Goal: Information Seeking & Learning: Learn about a topic

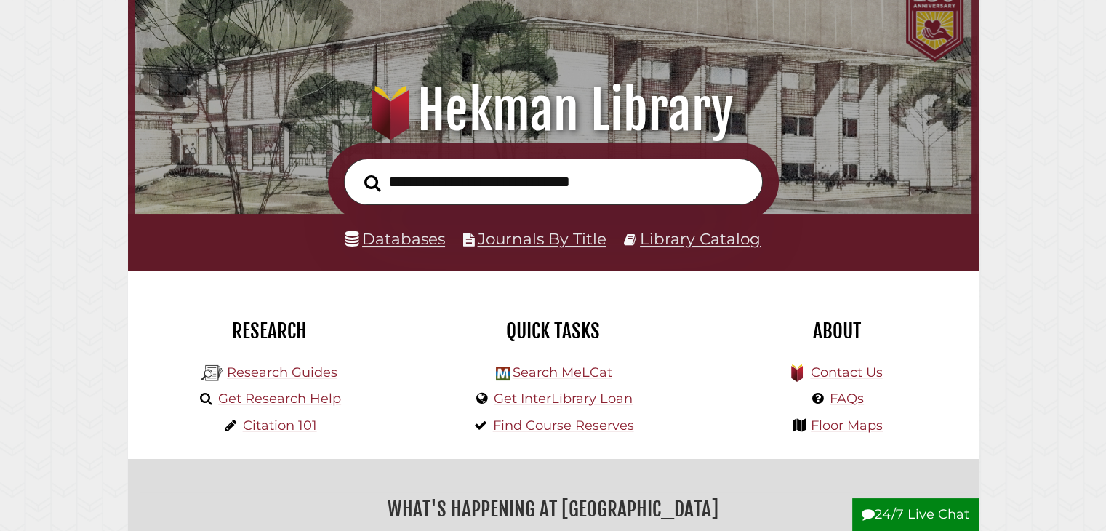
scroll to position [111, 0]
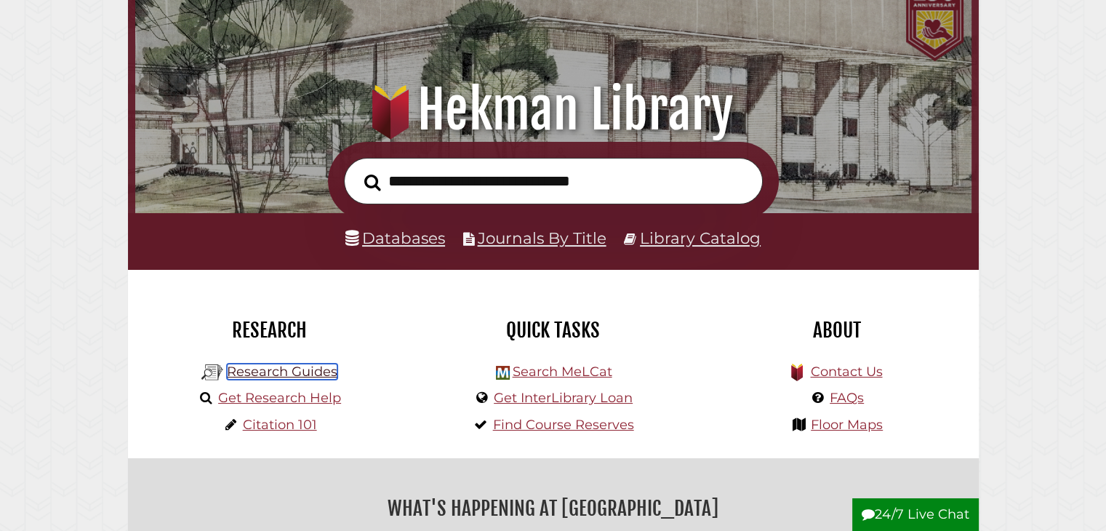
click at [327, 373] on link "Research Guides" at bounding box center [282, 372] width 111 height 16
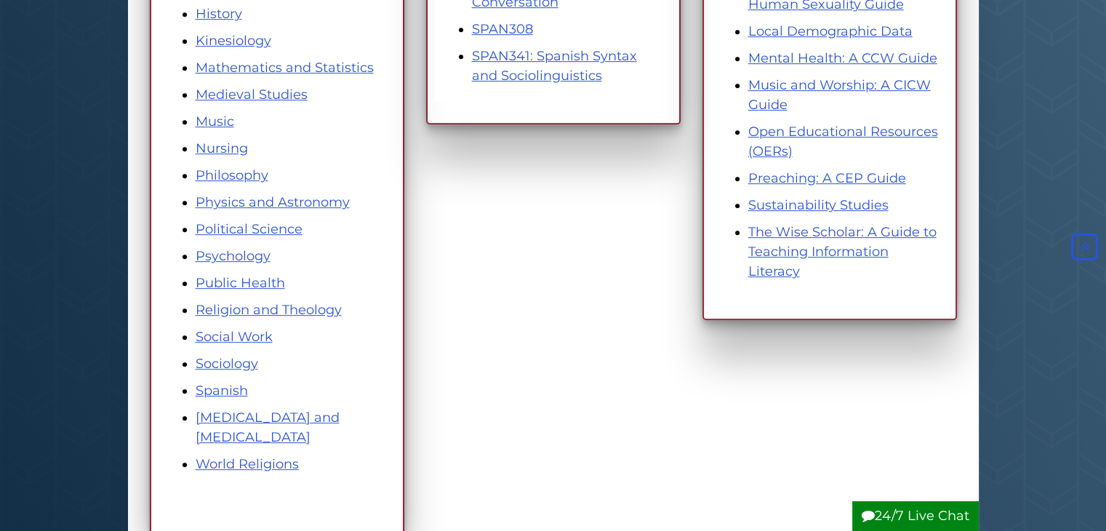
scroll to position [846, 0]
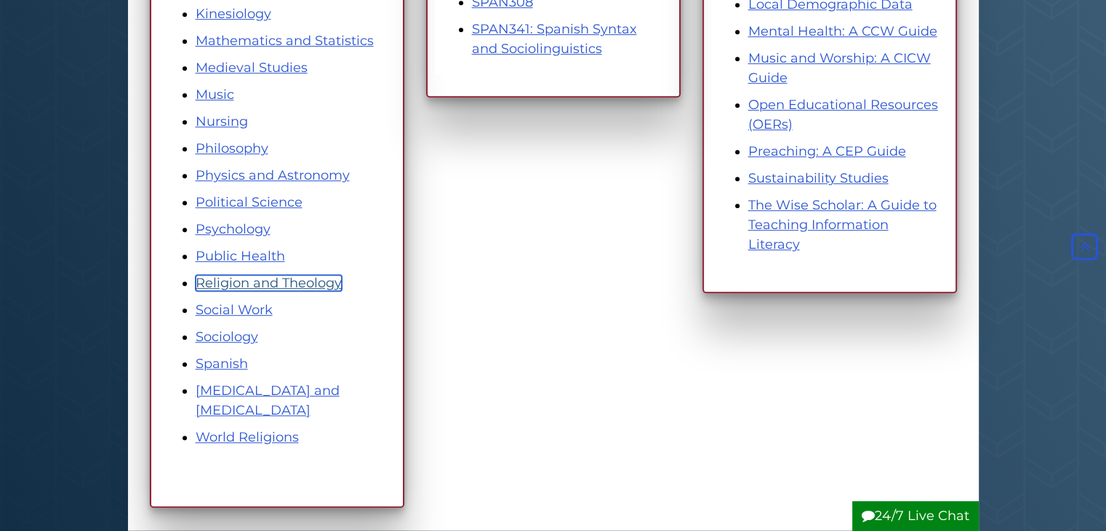
click at [317, 286] on link "Religion and Theology" at bounding box center [269, 283] width 146 height 16
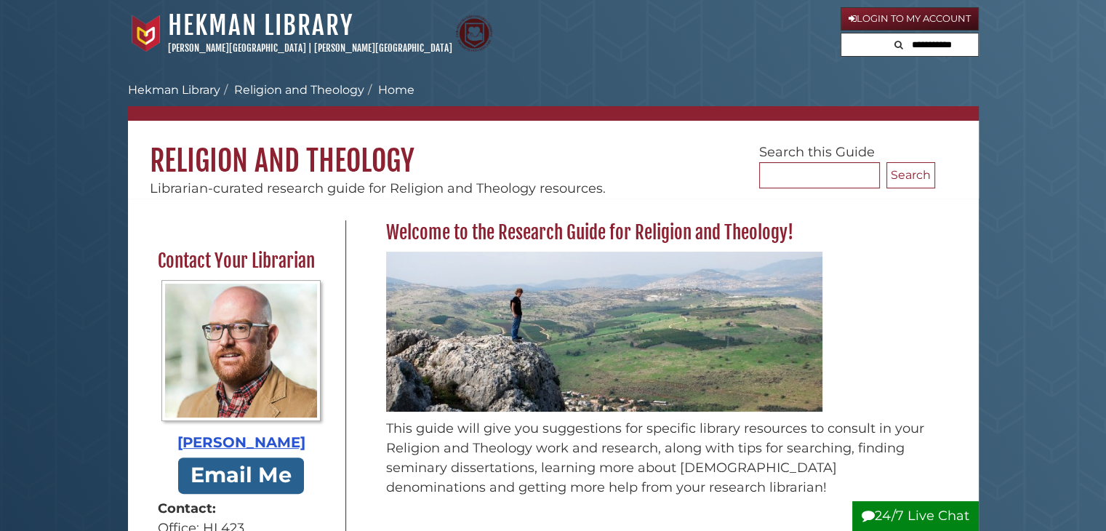
scroll to position [272, 0]
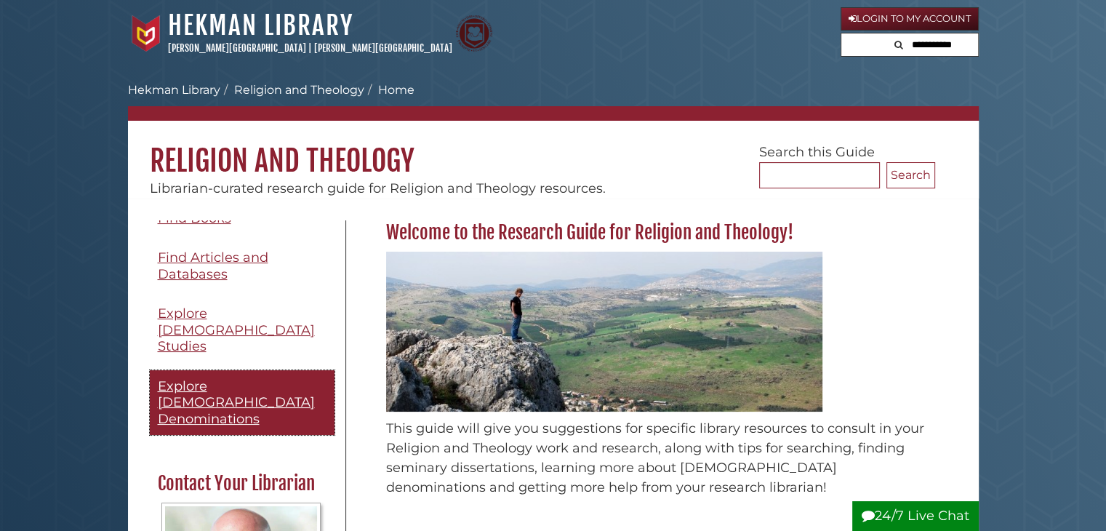
click at [243, 378] on span "Explore [DEMOGRAPHIC_DATA] Denominations" at bounding box center [236, 402] width 157 height 49
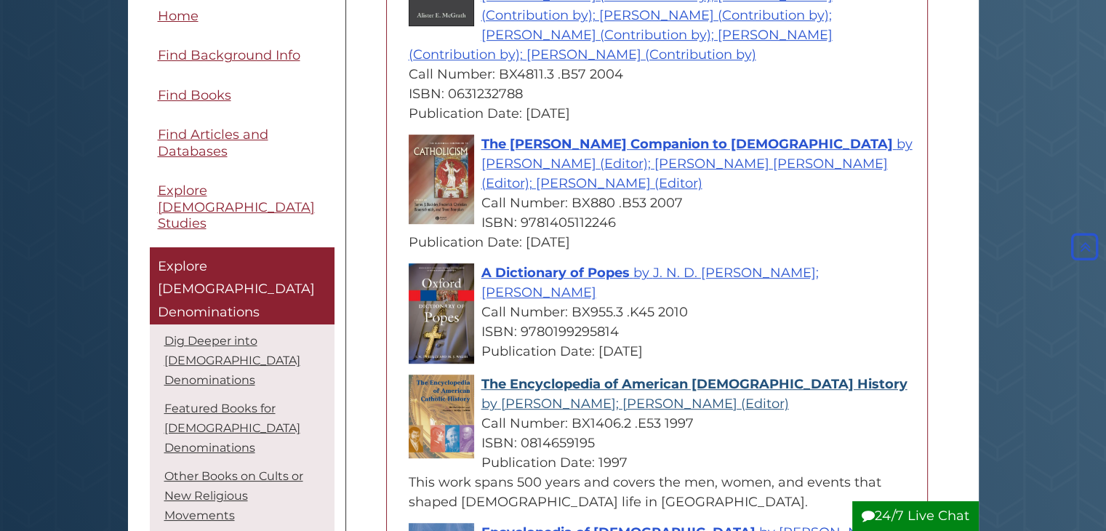
scroll to position [742, 0]
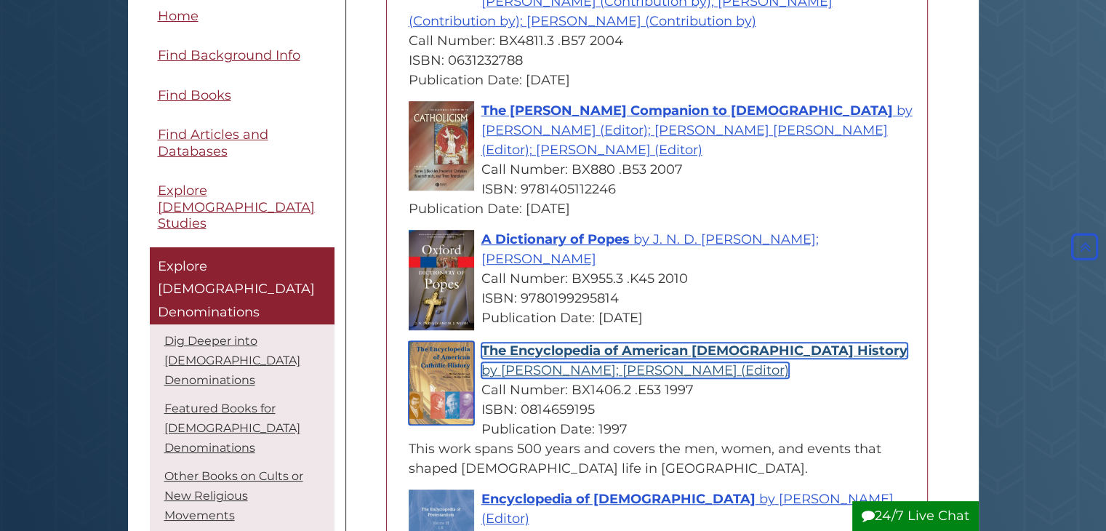
click at [626, 343] on span "The Encyclopedia of American [DEMOGRAPHIC_DATA] History" at bounding box center [694, 351] width 426 height 16
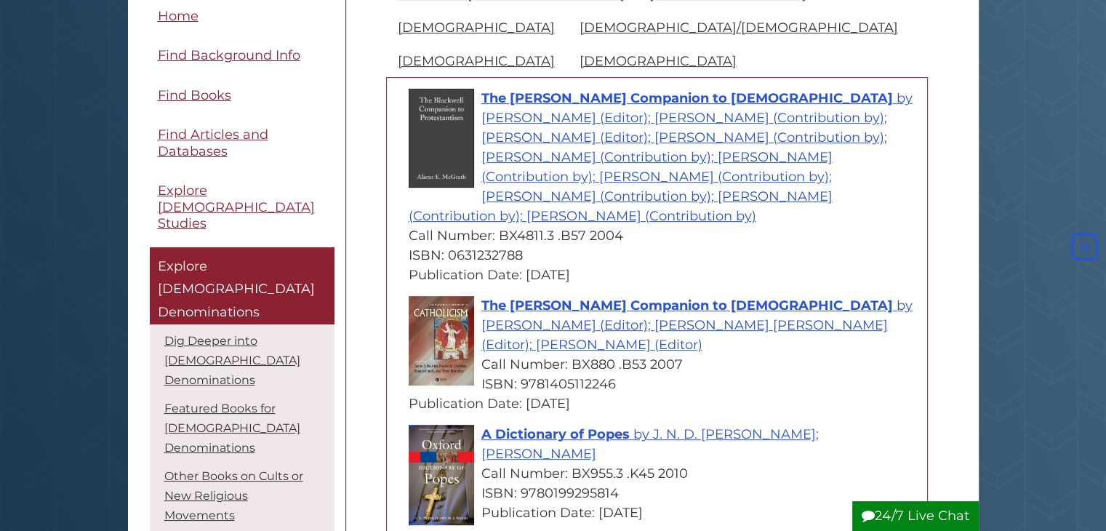
scroll to position [544, 0]
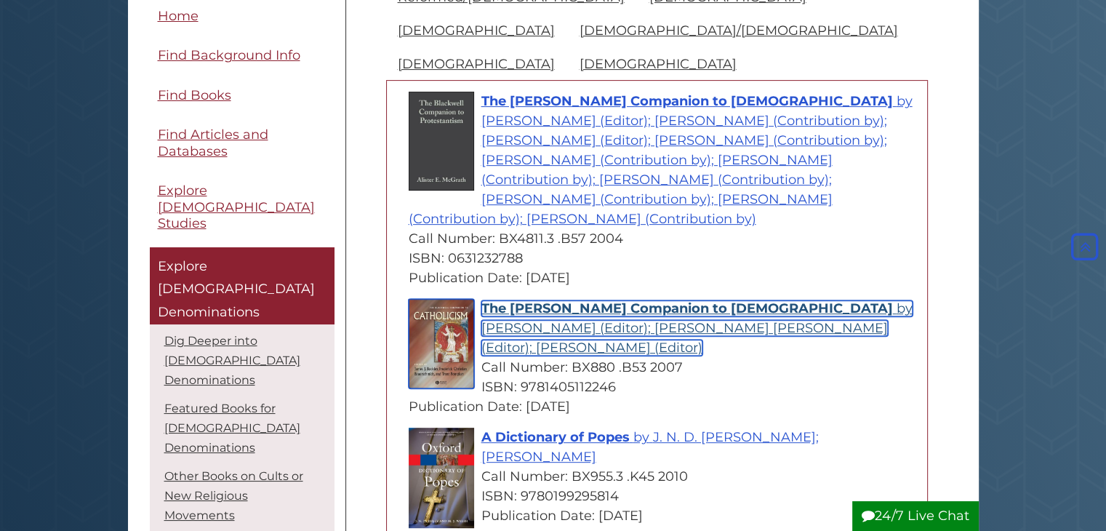
click at [611, 300] on span "The Blackwell Companion to Catholicism" at bounding box center [687, 308] width 412 height 16
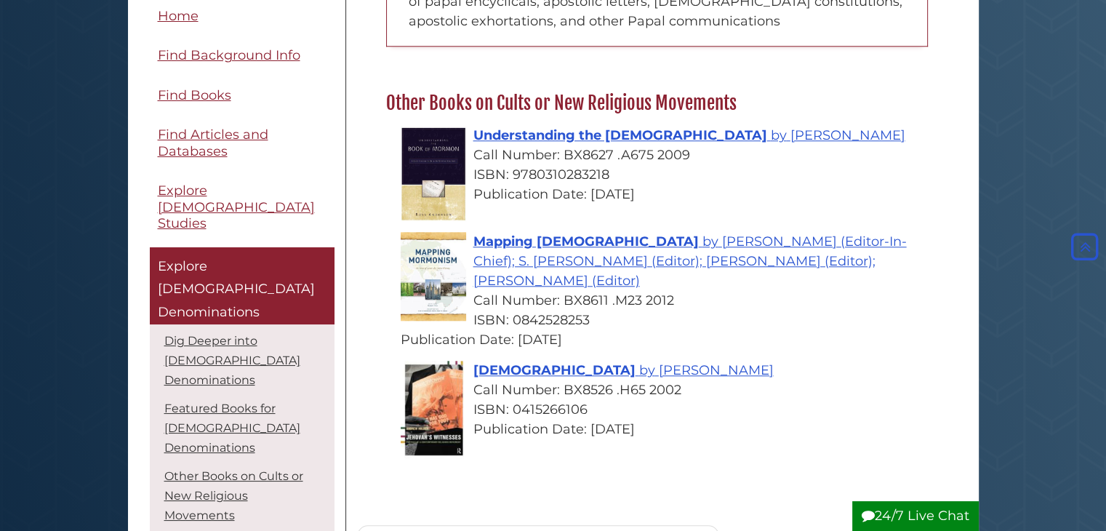
scroll to position [1383, 0]
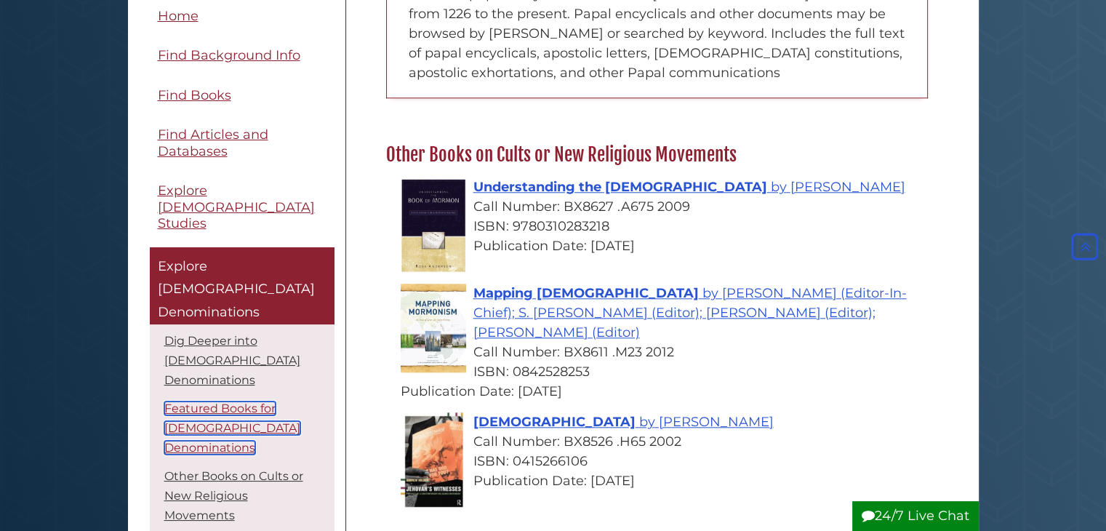
click at [233, 402] on link "Featured Books for Christian Denominations" at bounding box center [232, 428] width 136 height 53
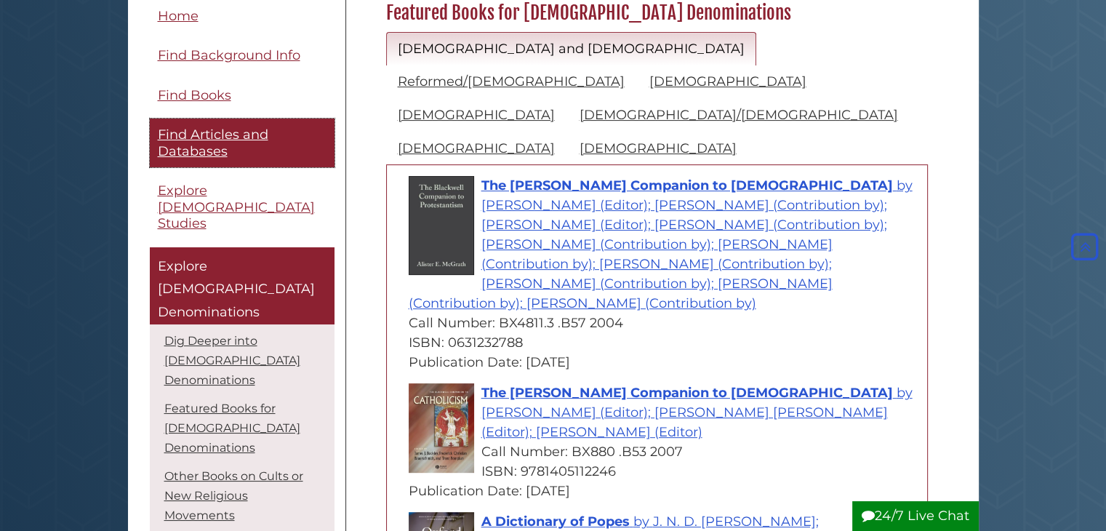
click at [201, 137] on span "Find Articles and Databases" at bounding box center [213, 143] width 111 height 33
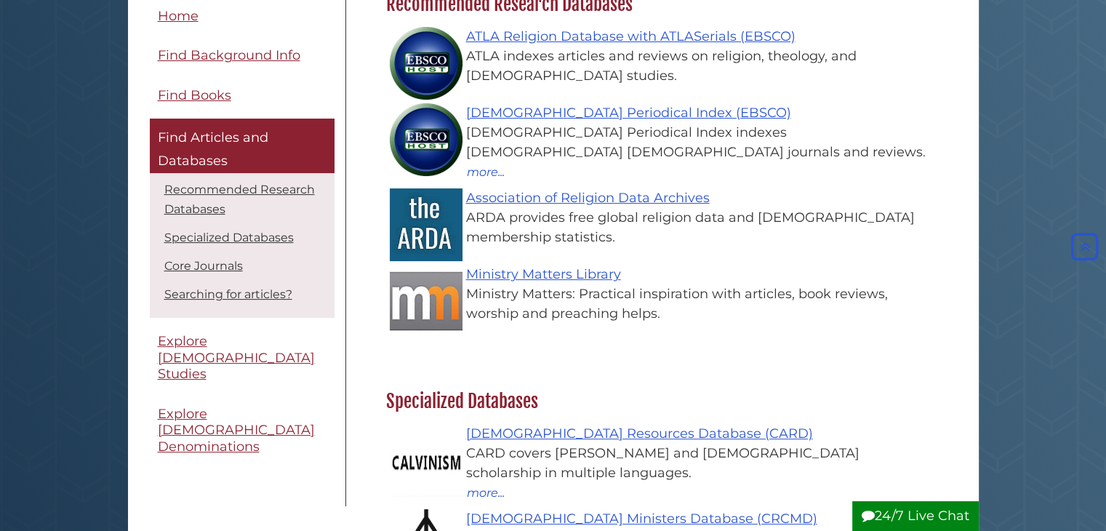
scroll to position [39, 0]
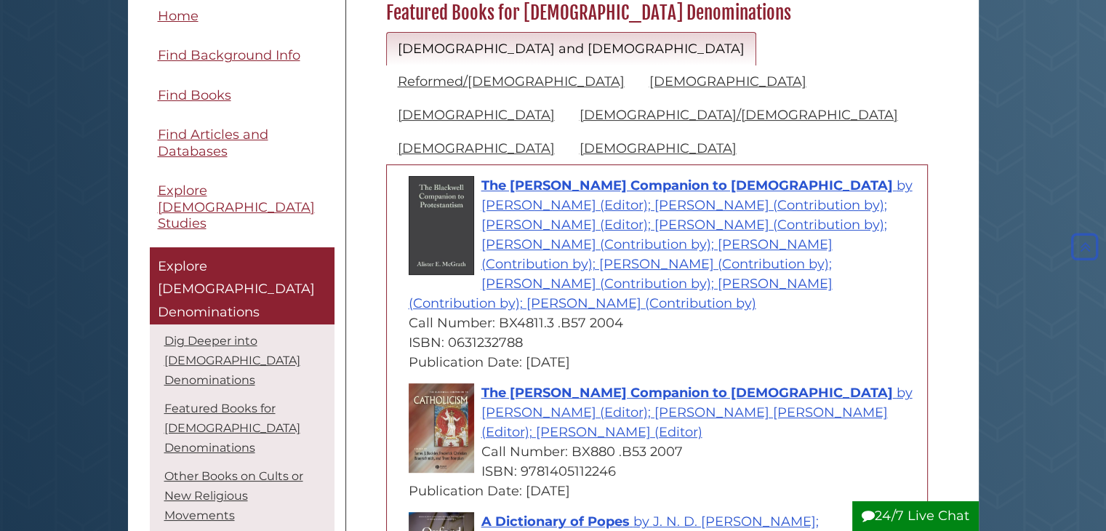
scroll to position [1383, 0]
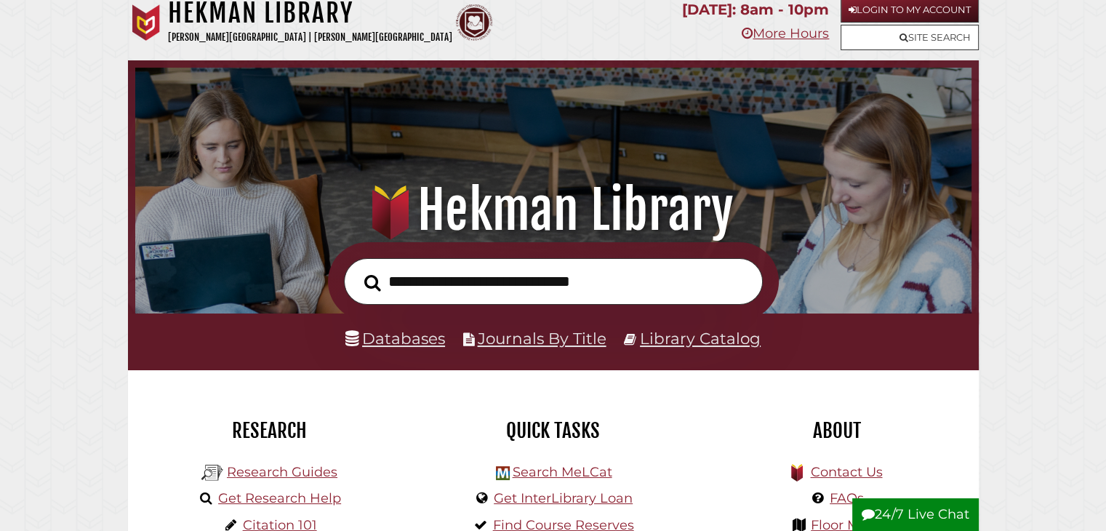
scroll to position [4, 0]
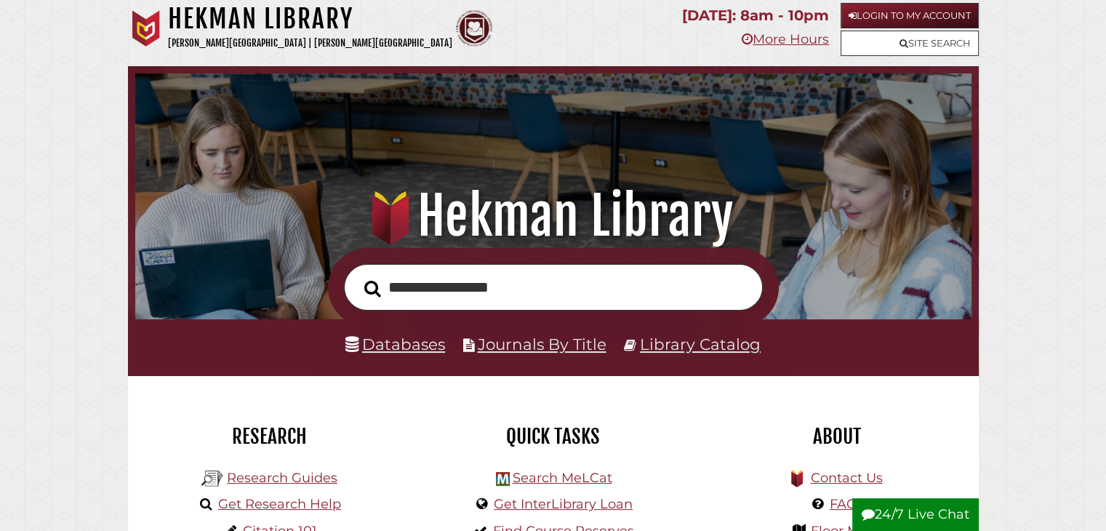
type input "**********"
click at [357, 276] on button "Search" at bounding box center [372, 288] width 31 height 25
